Goal: Task Accomplishment & Management: Manage account settings

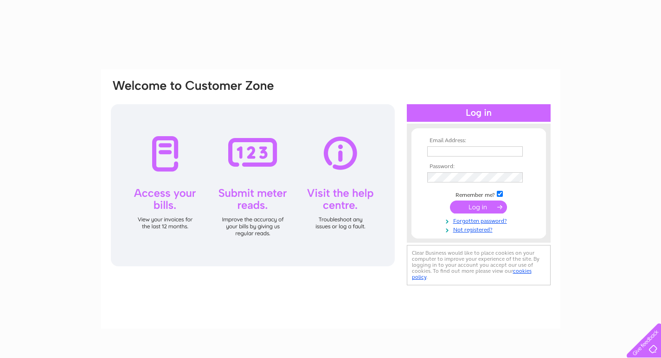
type input "white-horsehotel65@outlook.com"
click at [486, 223] on link "Forgotten password?" at bounding box center [479, 220] width 105 height 9
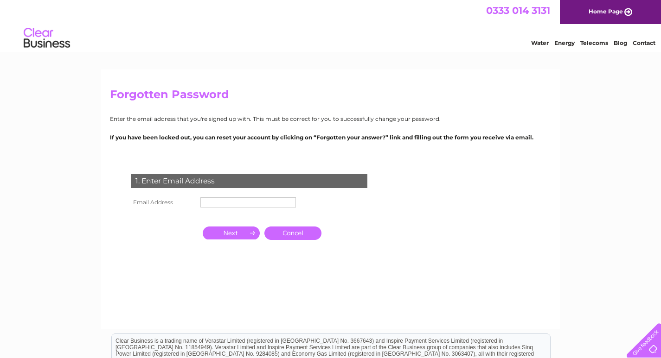
click at [250, 204] on input "text" at bounding box center [248, 203] width 96 height 10
paste input "[EMAIL_ADDRESS][DOMAIN_NAME]"
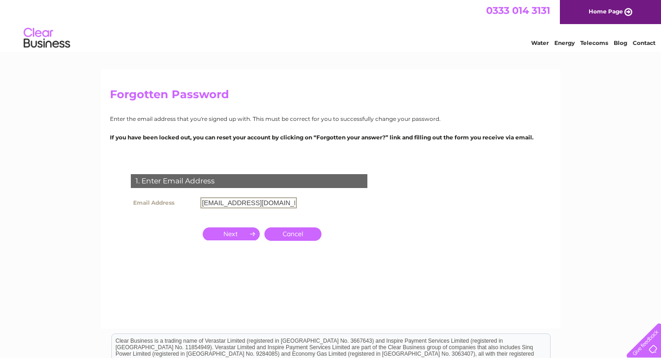
type input "[EMAIL_ADDRESS][DOMAIN_NAME]"
drag, startPoint x: 208, startPoint y: 237, endPoint x: 261, endPoint y: 264, distance: 59.3
click at [208, 236] on input "button" at bounding box center [231, 233] width 57 height 13
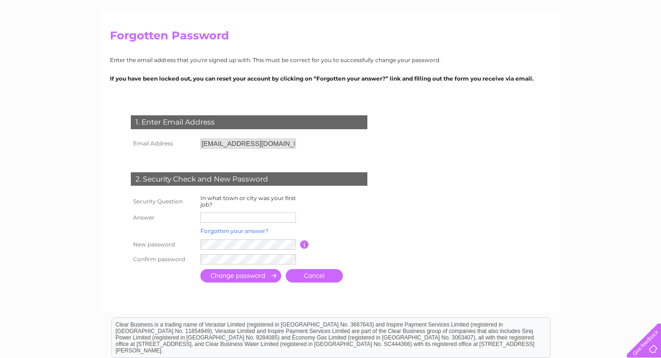
scroll to position [93, 0]
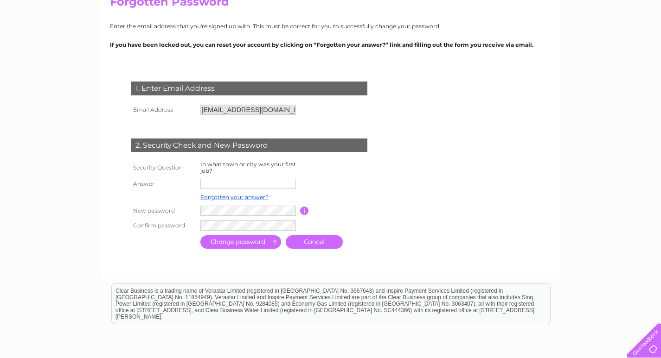
drag, startPoint x: 262, startPoint y: 186, endPoint x: 281, endPoint y: 185, distance: 18.1
click at [262, 186] on input "text" at bounding box center [248, 184] width 96 height 10
click at [69, 210] on div "Forgotten Password Enter the email address that you're signed up with. This mus…" at bounding box center [330, 207] width 661 height 461
click at [238, 184] on input "text" at bounding box center [248, 184] width 96 height 11
paste input "[GEOGRAPHIC_DATA]"
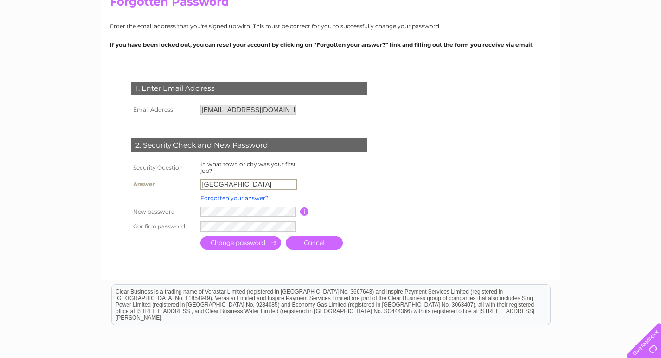
type input "[GEOGRAPHIC_DATA]"
click at [219, 241] on input "submit" at bounding box center [240, 243] width 81 height 13
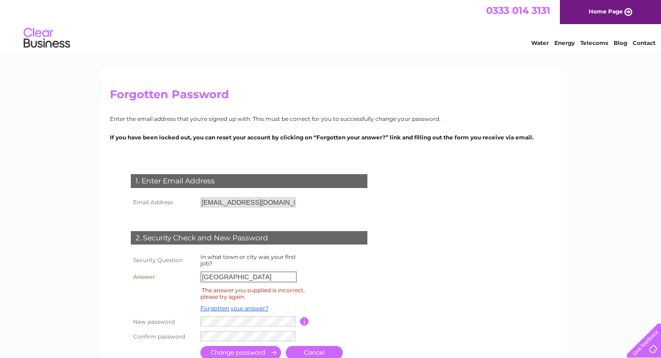
drag, startPoint x: 252, startPoint y: 278, endPoint x: 179, endPoint y: 278, distance: 73.3
click at [179, 278] on tr "Answer [GEOGRAPHIC_DATA]" at bounding box center [259, 277] width 263 height 16
drag, startPoint x: 255, startPoint y: 278, endPoint x: 156, endPoint y: 283, distance: 98.9
click at [156, 283] on tr "Answer [GEOGRAPHIC_DATA]" at bounding box center [259, 277] width 263 height 16
type input "[PERSON_NAME]"
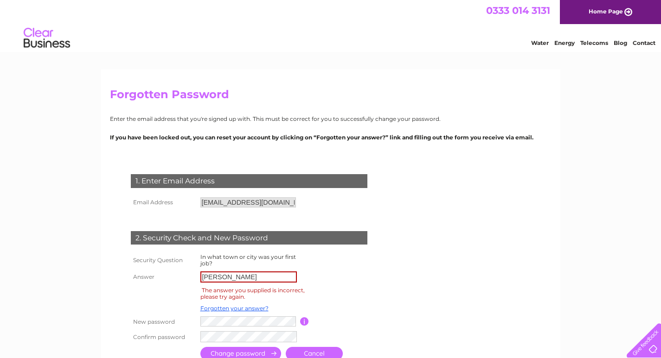
click at [241, 350] on input "submit" at bounding box center [240, 353] width 81 height 13
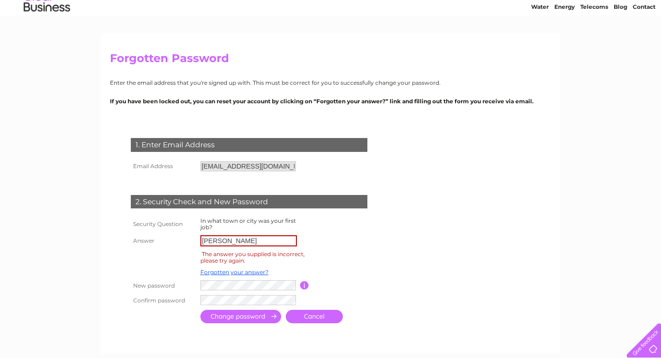
scroll to position [93, 0]
